Goal: Check status: Check status

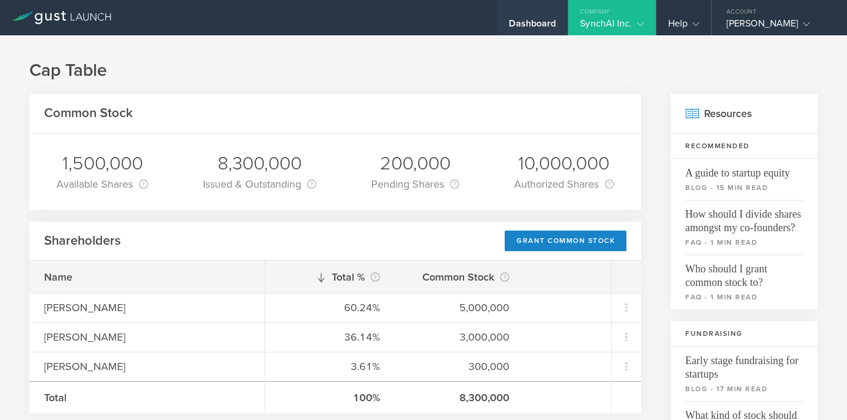
click at [552, 28] on div "Dashboard" at bounding box center [532, 27] width 47 height 18
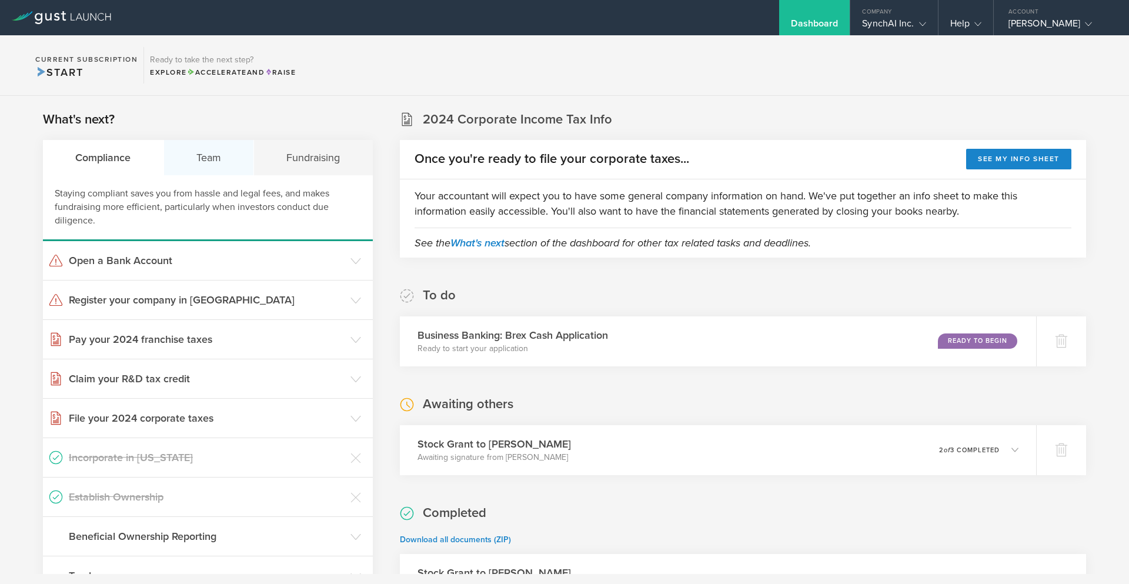
click at [221, 159] on div "Team" at bounding box center [209, 157] width 91 height 35
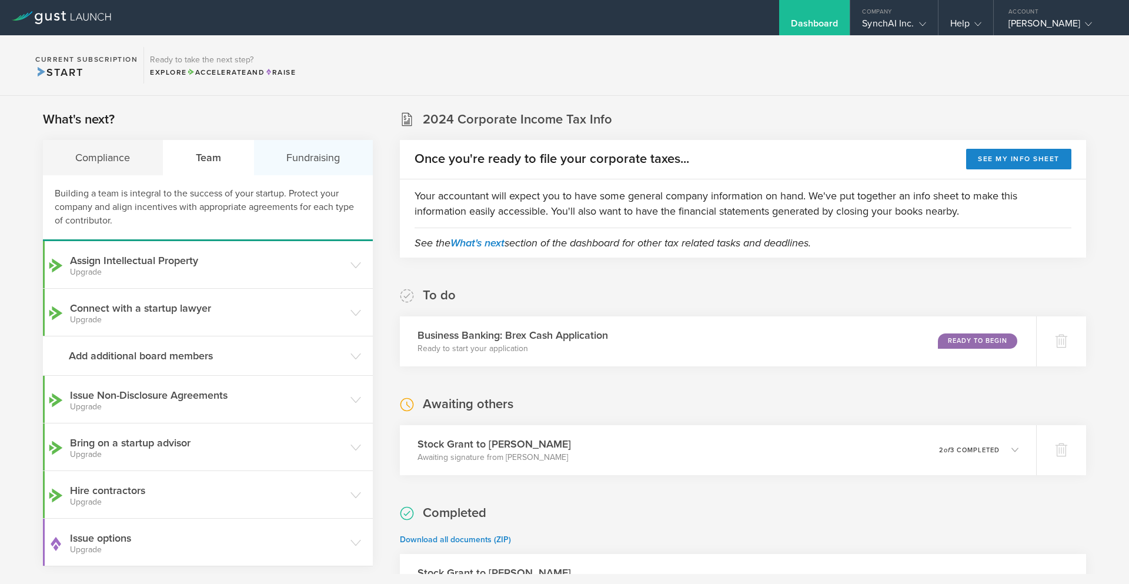
click at [334, 161] on div "Fundraising" at bounding box center [313, 157] width 119 height 35
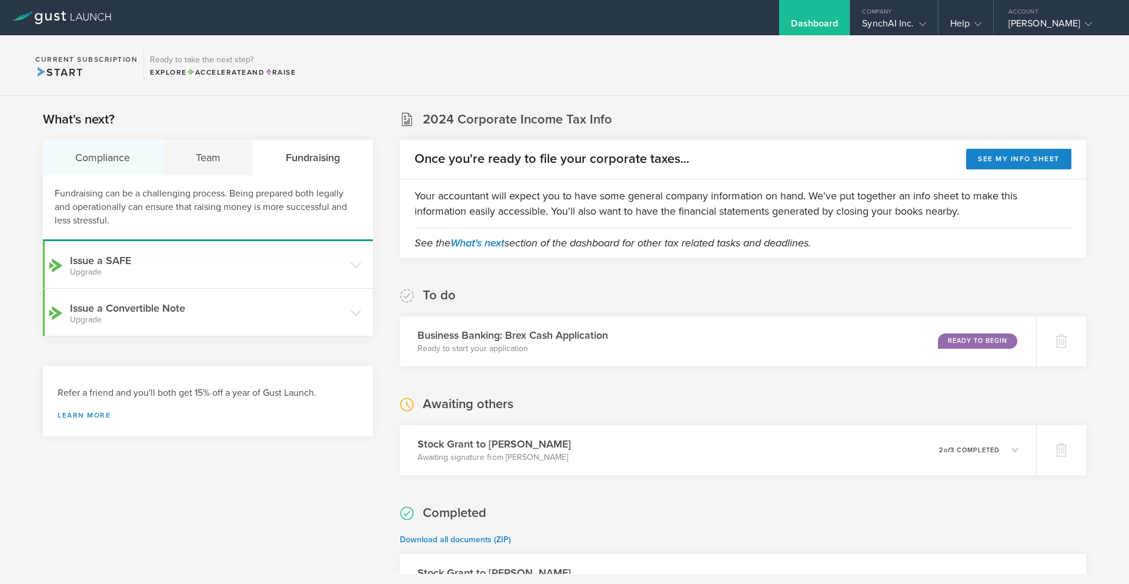
click at [126, 161] on div "Compliance" at bounding box center [103, 157] width 121 height 35
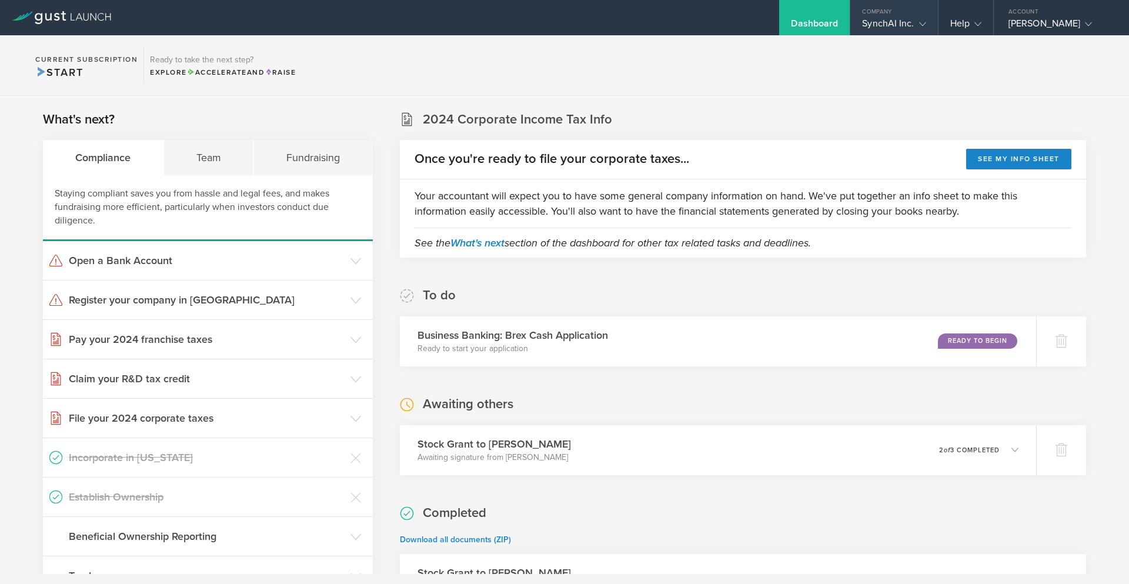
click at [846, 18] on div "SynchAI Inc." at bounding box center [894, 27] width 64 height 18
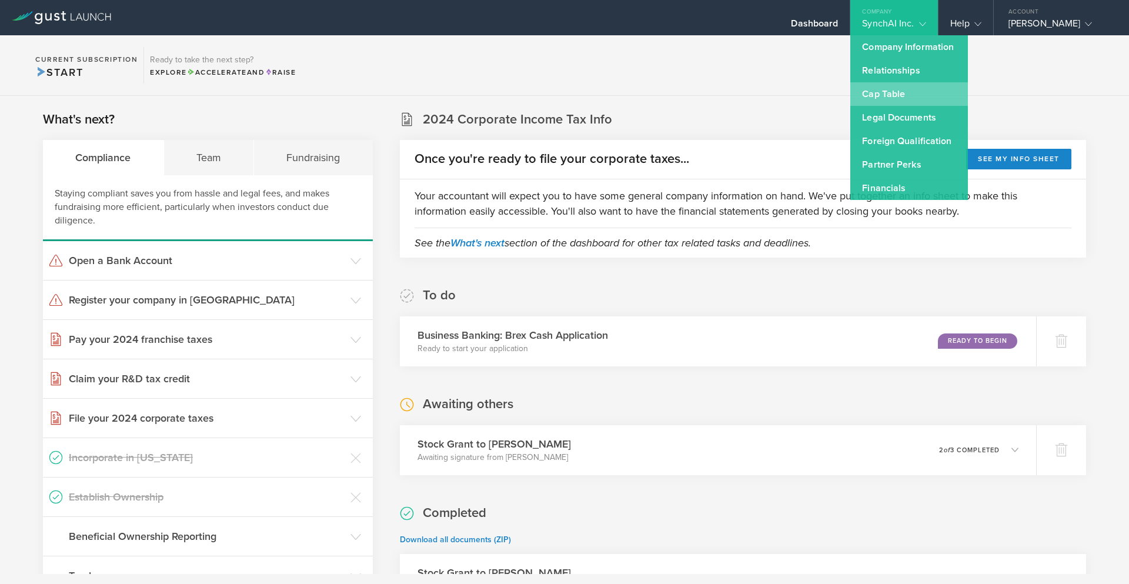
click at [846, 101] on link "Cap Table" at bounding box center [909, 94] width 118 height 24
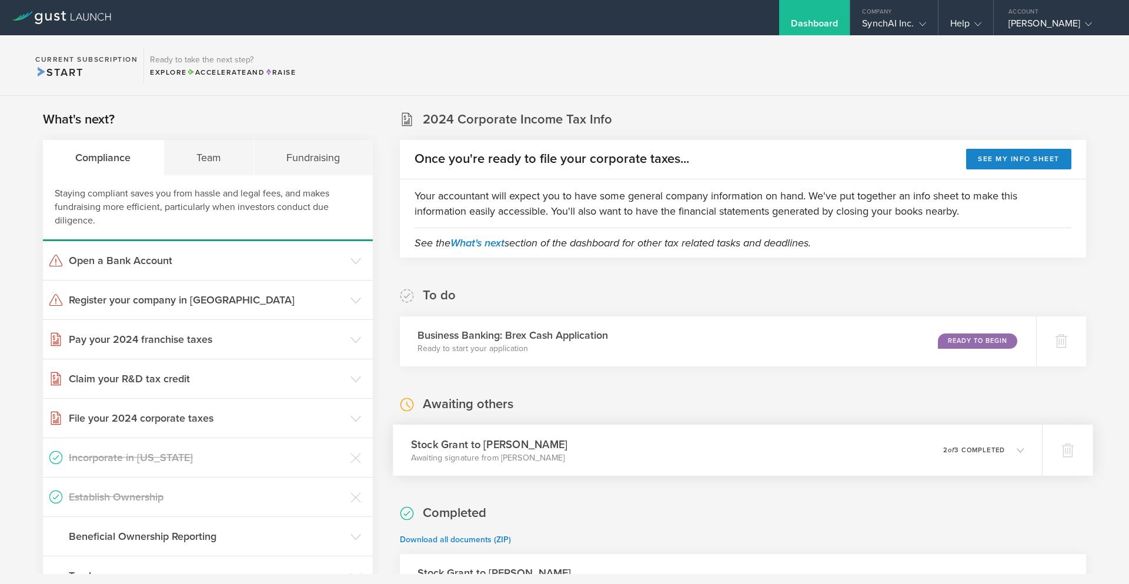
click at [846, 419] on div "0 undeliverable 2 of 3 completed" at bounding box center [983, 450] width 81 height 20
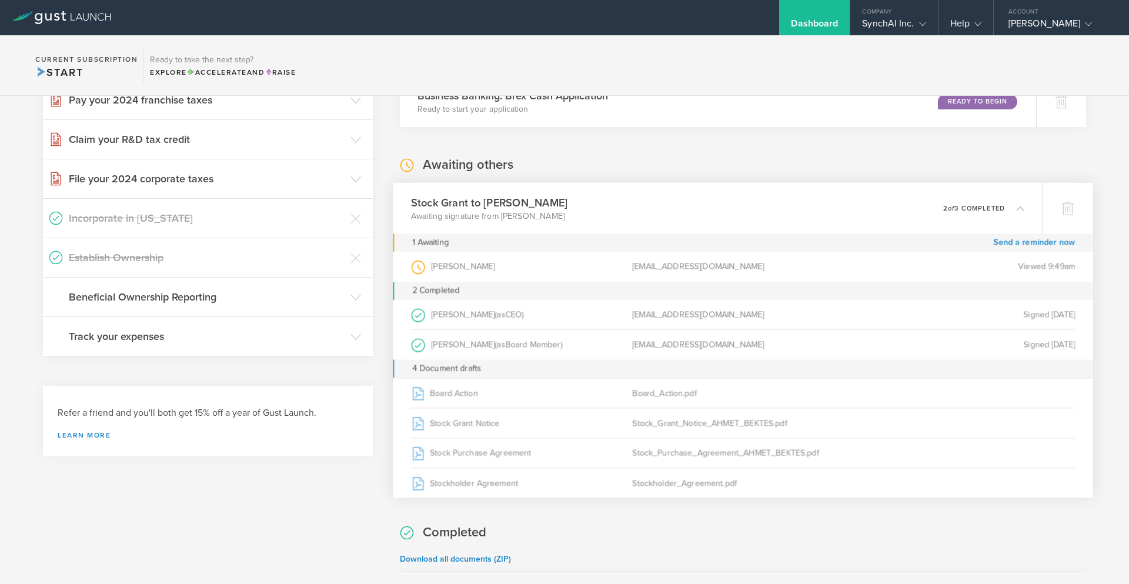
scroll to position [289, 0]
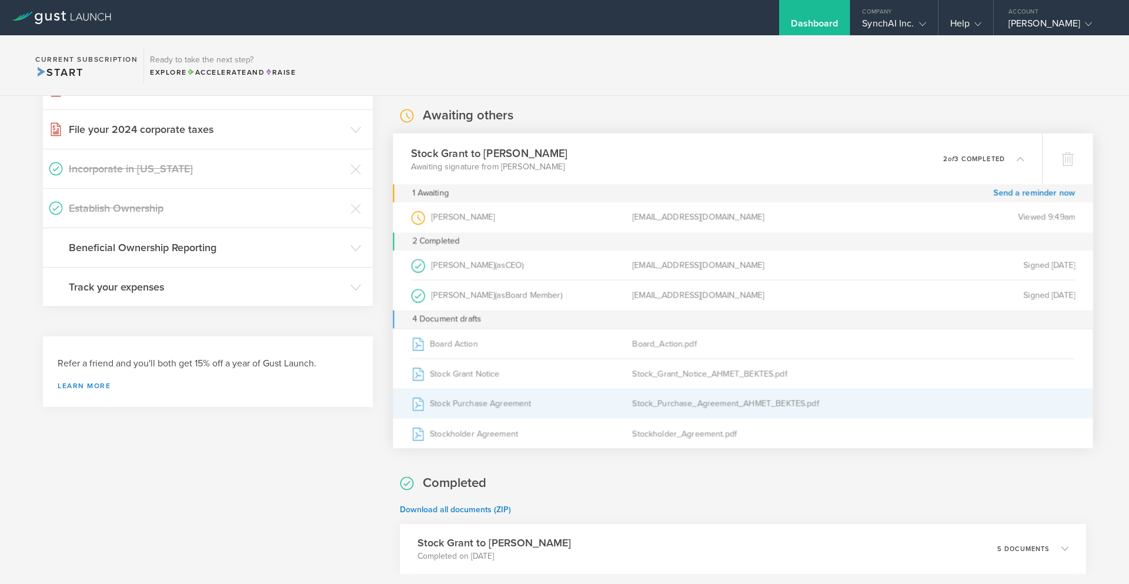
click at [772, 406] on div "Stock_Purchase_Agreement_AHMET_BEKTES.pdf" at bounding box center [742, 403] width 221 height 29
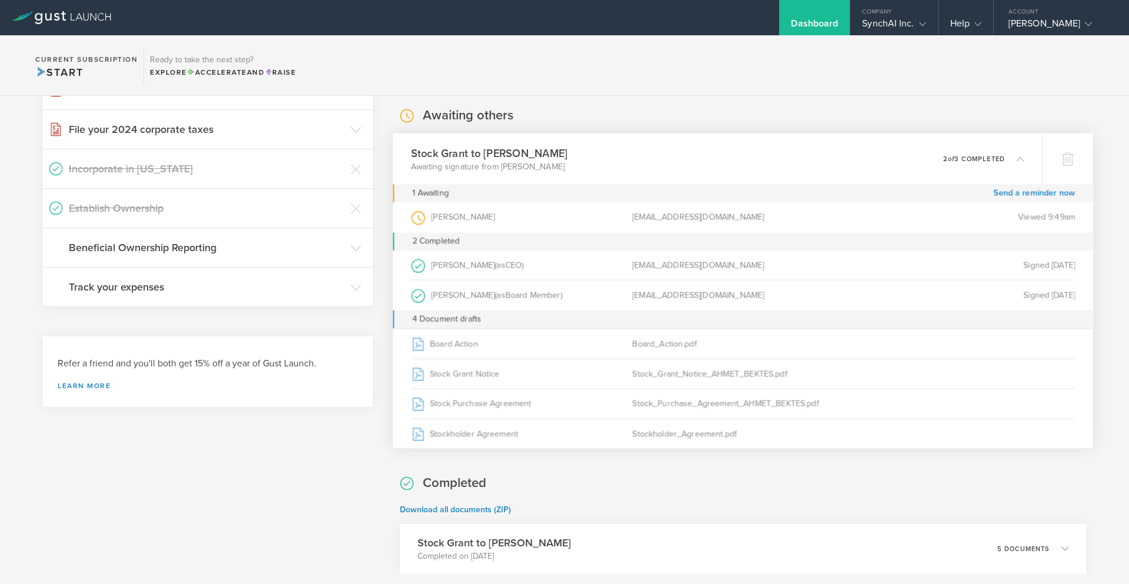
click at [455, 218] on div "[PERSON_NAME] (as Grantee )" at bounding box center [521, 217] width 221 height 30
click at [485, 268] on div "[PERSON_NAME] (as CEO )" at bounding box center [521, 264] width 221 height 29
click at [846, 218] on div "Viewed 9:49am" at bounding box center [964, 217] width 221 height 30
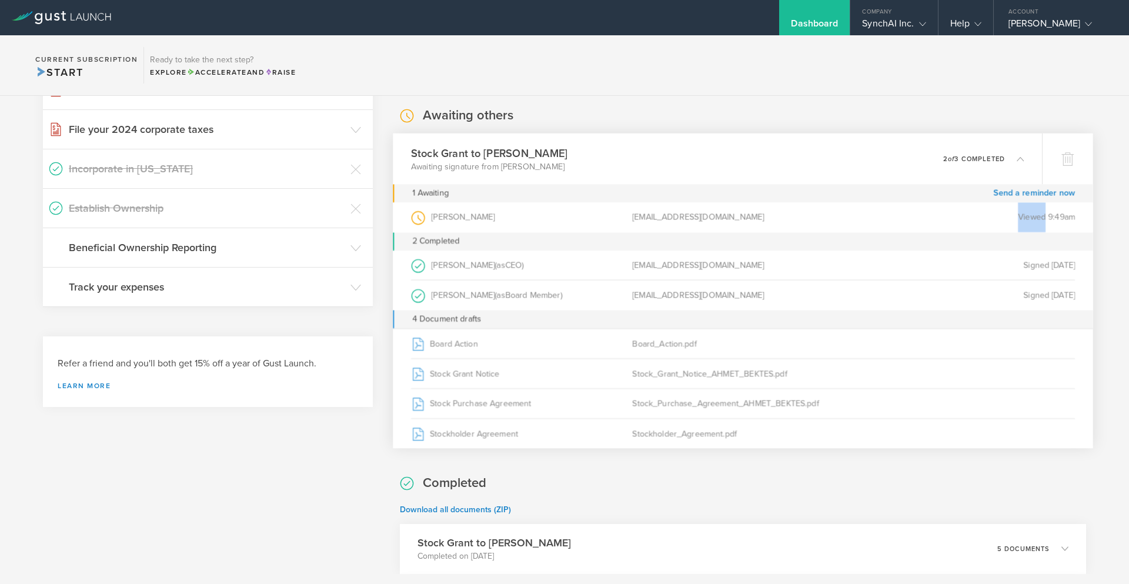
click at [846, 218] on div "Viewed 9:49am" at bounding box center [964, 217] width 221 height 30
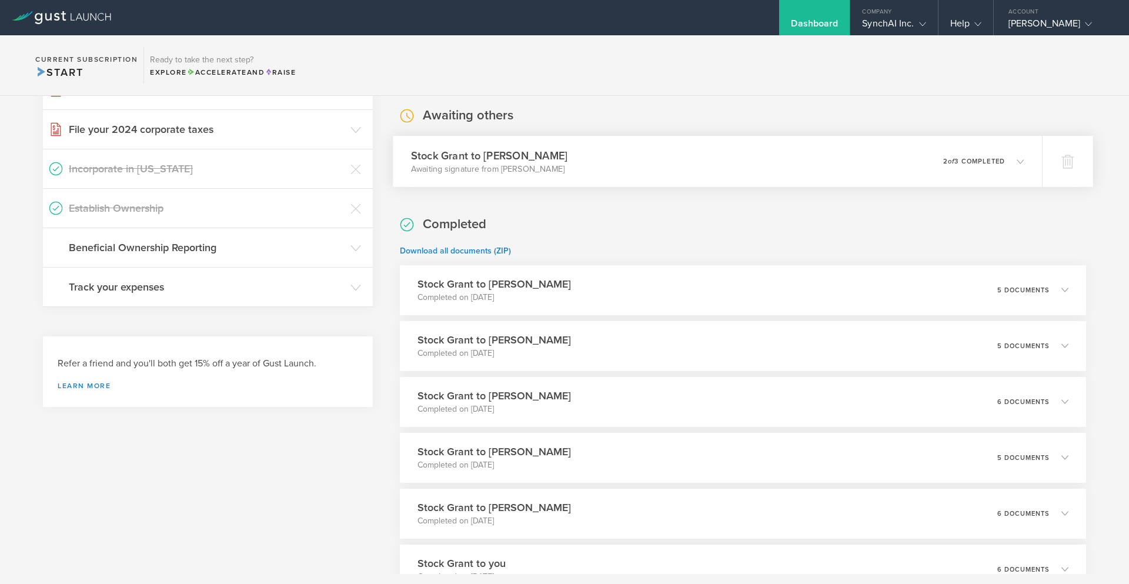
click at [467, 158] on h3 "Stock Grant to [PERSON_NAME]" at bounding box center [489, 156] width 156 height 16
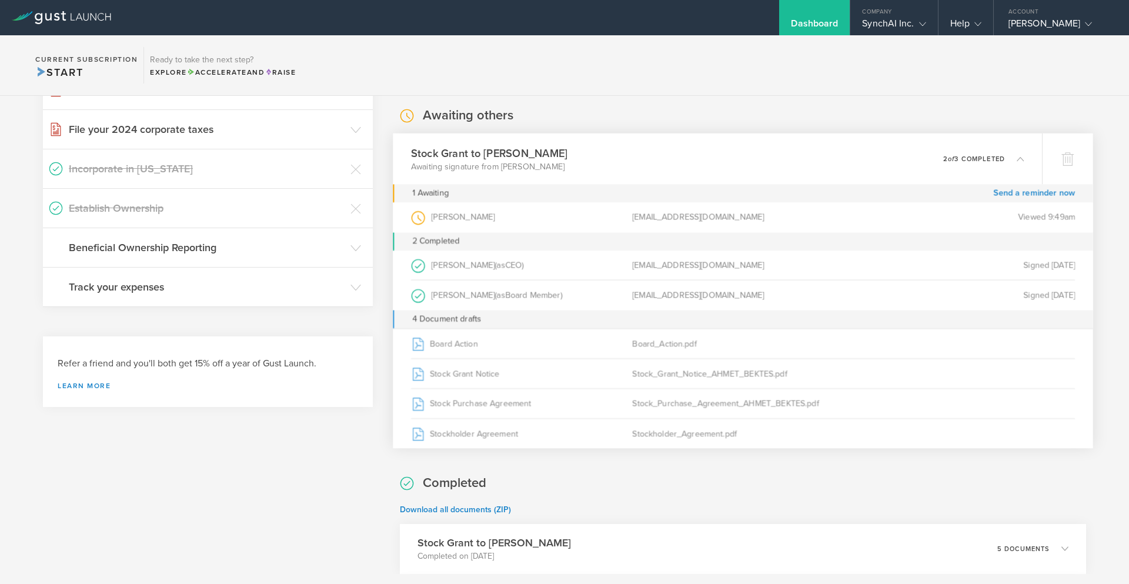
click at [467, 158] on h3 "Stock Grant to [PERSON_NAME]" at bounding box center [489, 153] width 156 height 16
